Goal: Information Seeking & Learning: Understand process/instructions

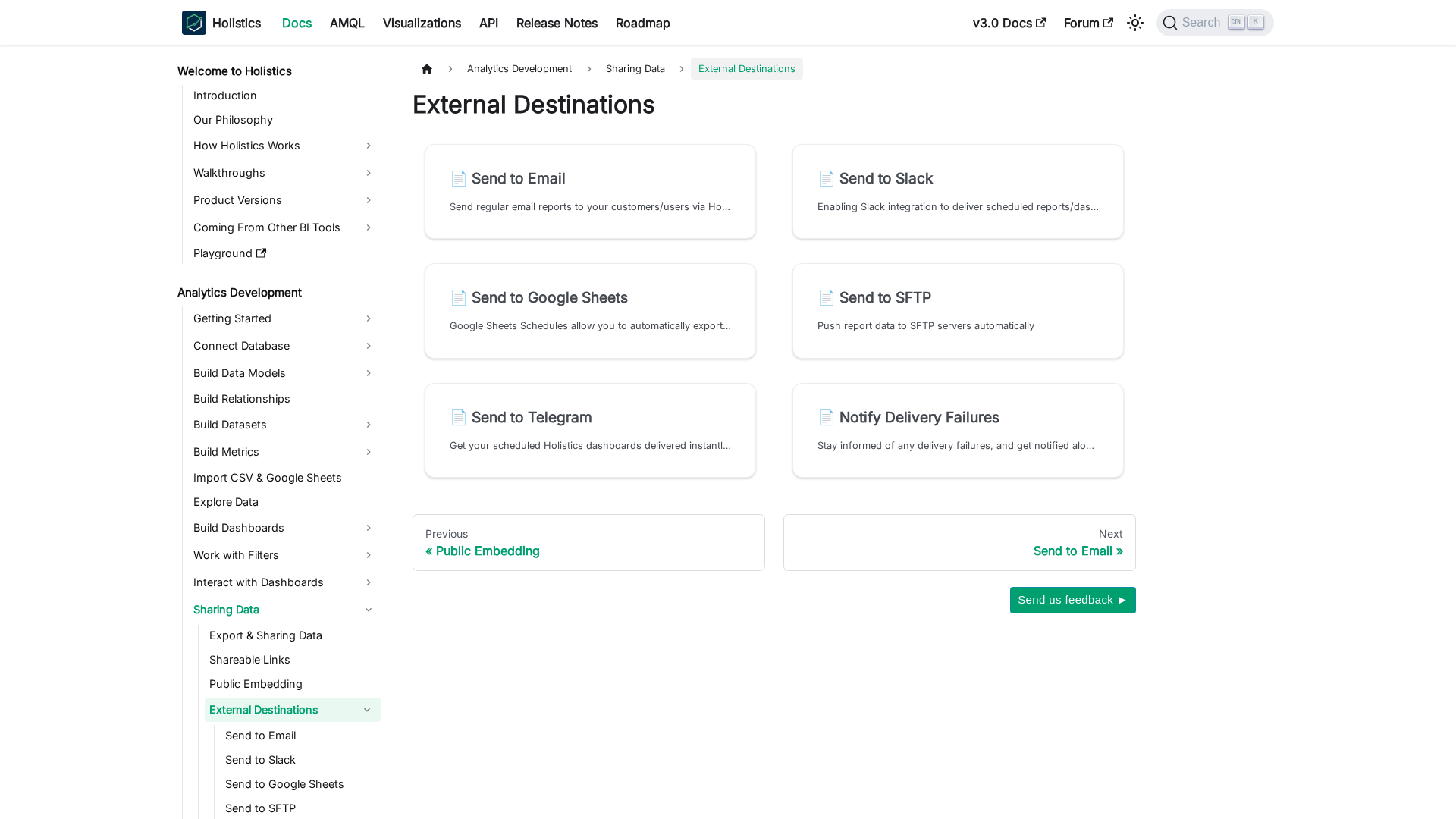
scroll to position [58, 0]
